Goal: Transaction & Acquisition: Purchase product/service

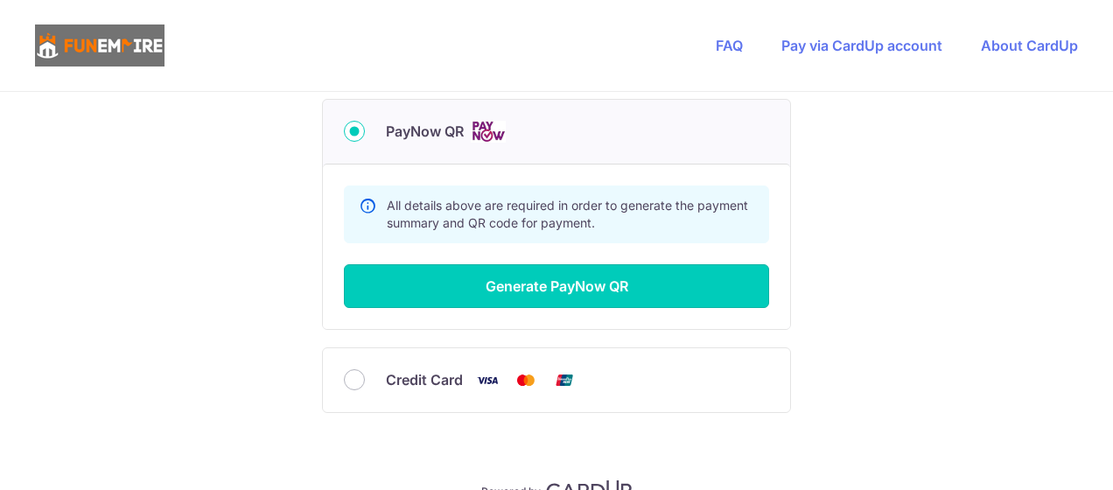
click at [593, 281] on button "Generate PayNow QR" at bounding box center [556, 286] width 425 height 44
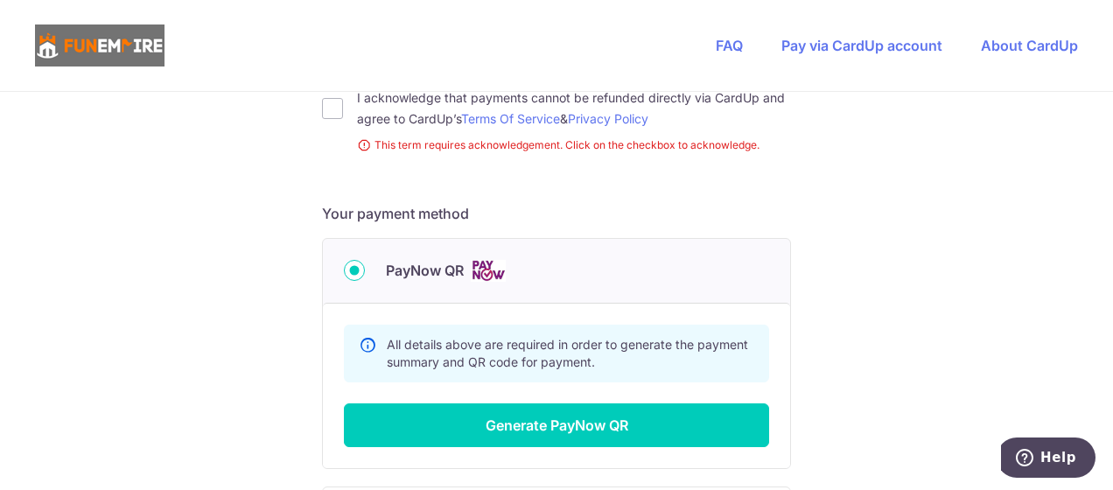
scroll to position [551, 0]
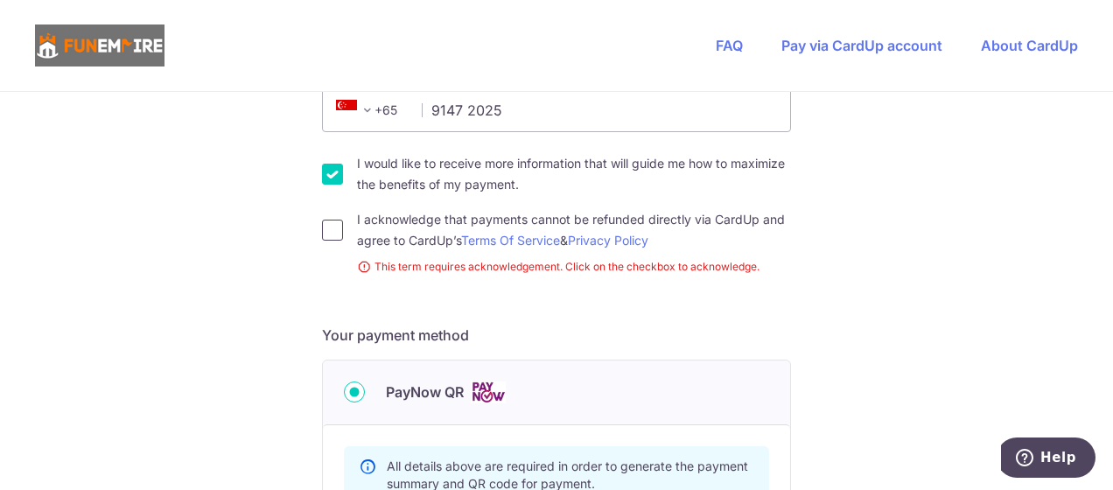
click at [327, 223] on input "I acknowledge that payments cannot be refunded directly via CardUp and agree to…" at bounding box center [332, 230] width 21 height 21
checkbox input "true"
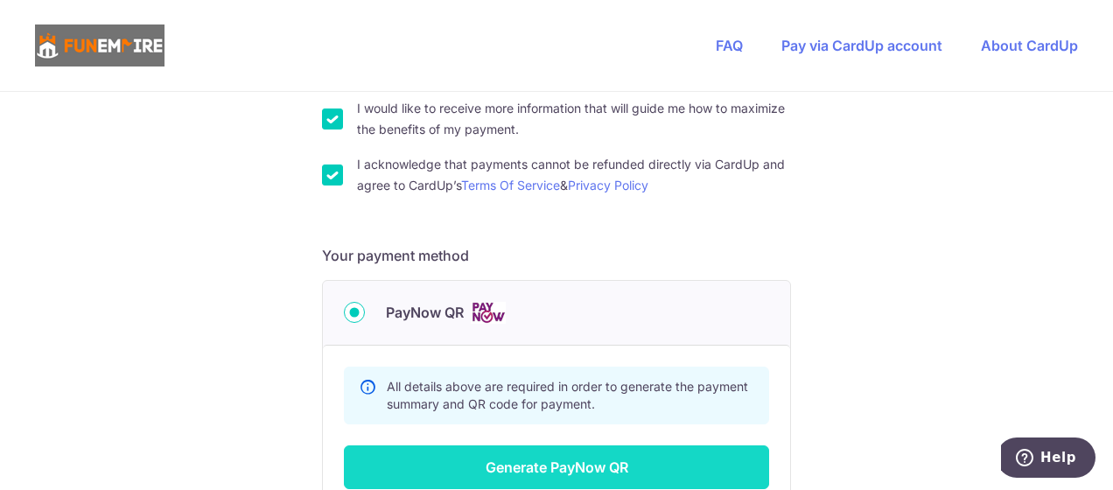
scroll to position [726, 0]
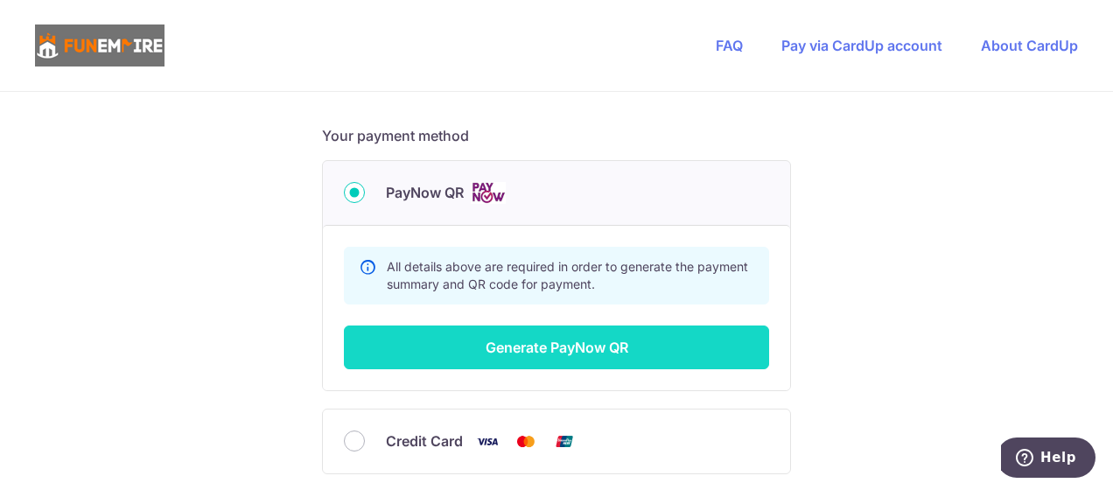
click at [555, 333] on button "Generate PayNow QR" at bounding box center [556, 347] width 425 height 44
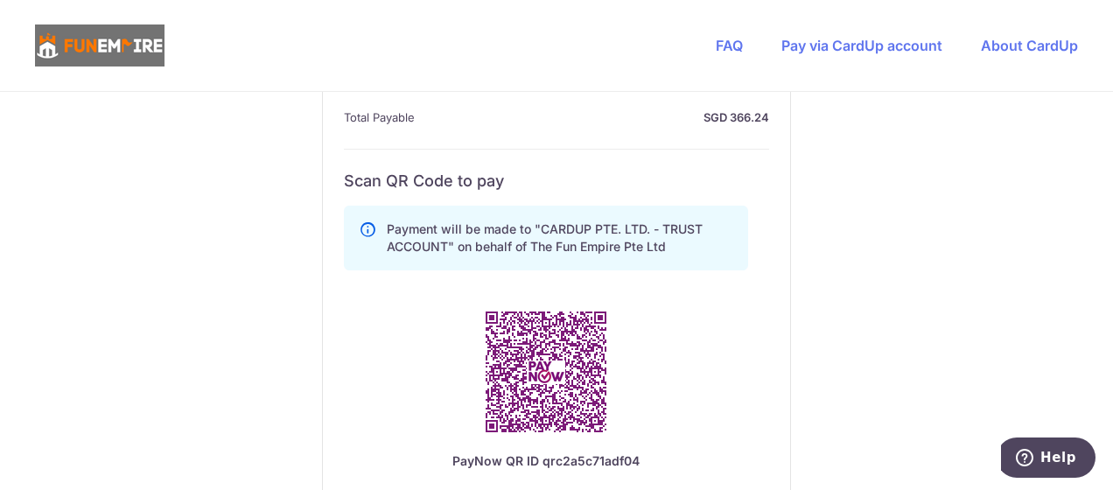
scroll to position [1251, 0]
